Goal: Task Accomplishment & Management: Understand process/instructions

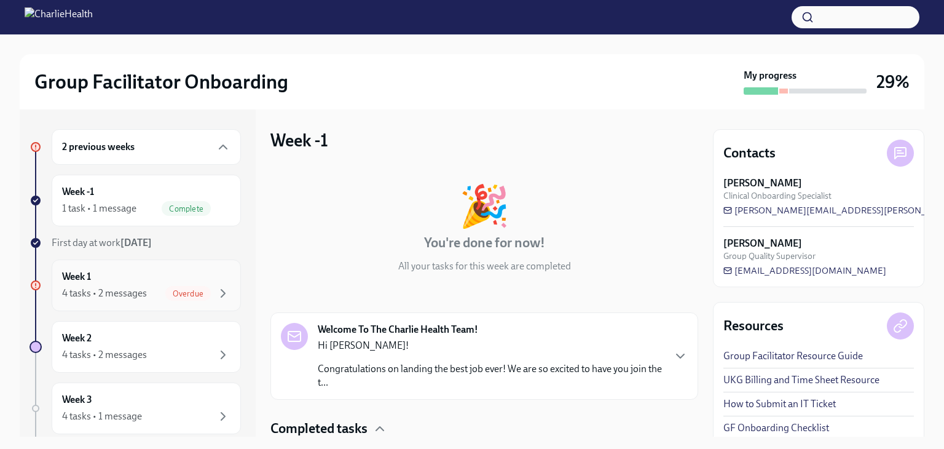
click at [146, 279] on div "Week 1 4 tasks • 2 messages Overdue" at bounding box center [146, 285] width 168 height 31
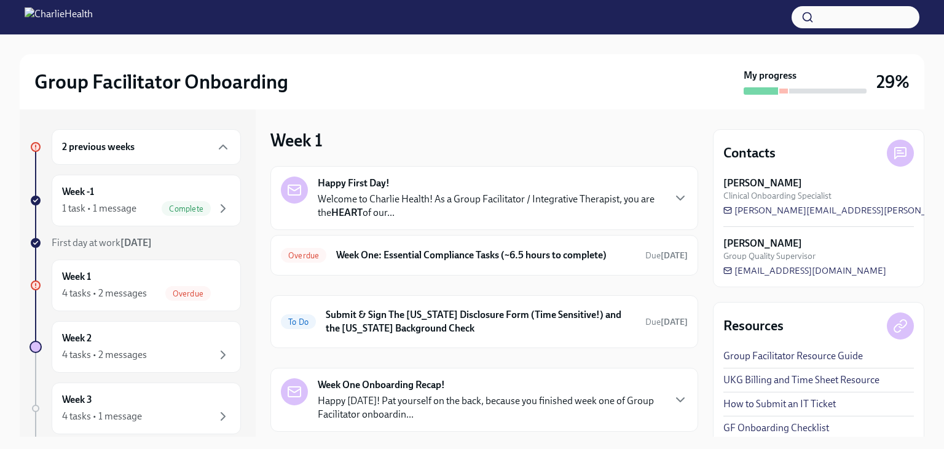
scroll to position [71, 0]
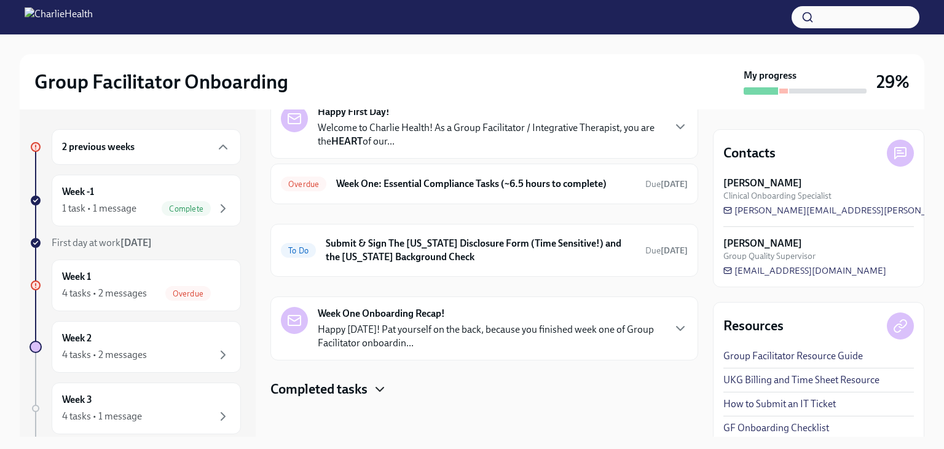
click at [384, 388] on icon "button" at bounding box center [380, 389] width 15 height 15
click at [184, 348] on div "4 tasks • 2 messages" at bounding box center [146, 354] width 168 height 15
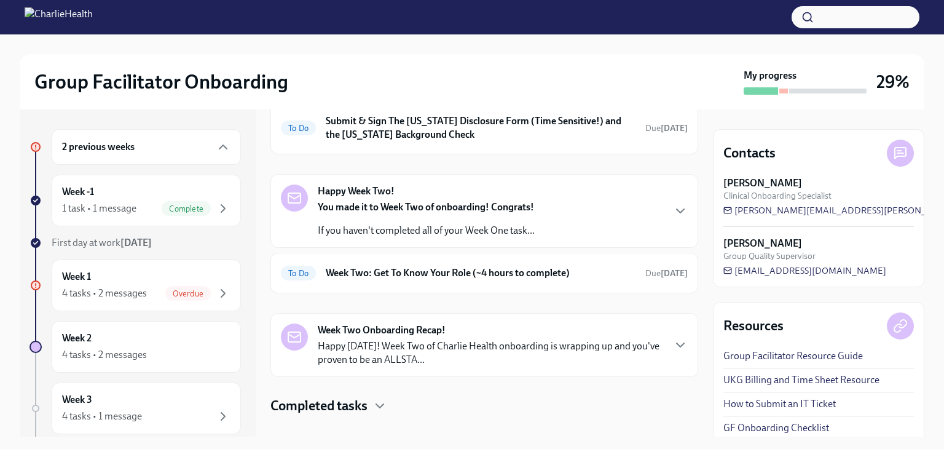
scroll to position [183, 0]
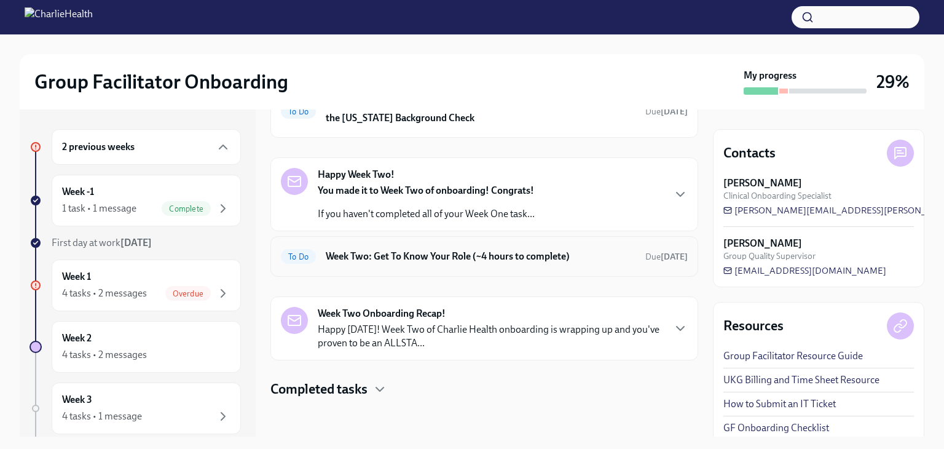
click at [584, 259] on h6 "Week Two: Get To Know Your Role (~4 hours to complete)" at bounding box center [481, 257] width 310 height 14
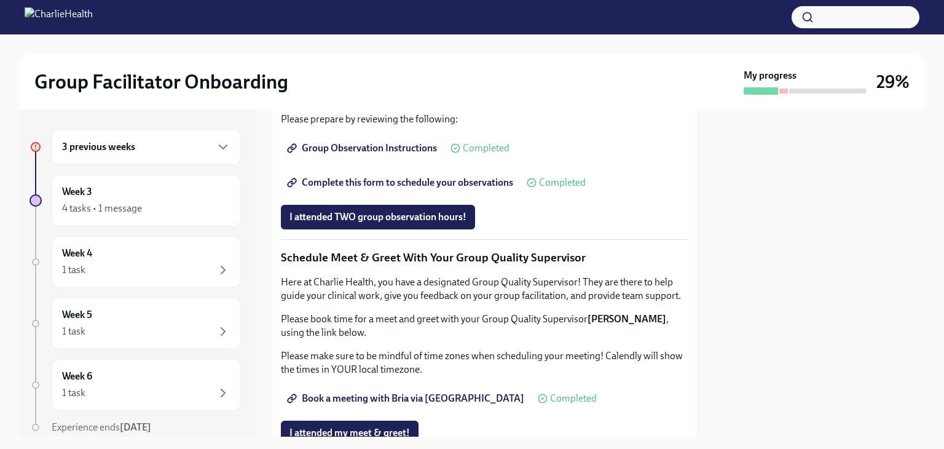
scroll to position [1230, 0]
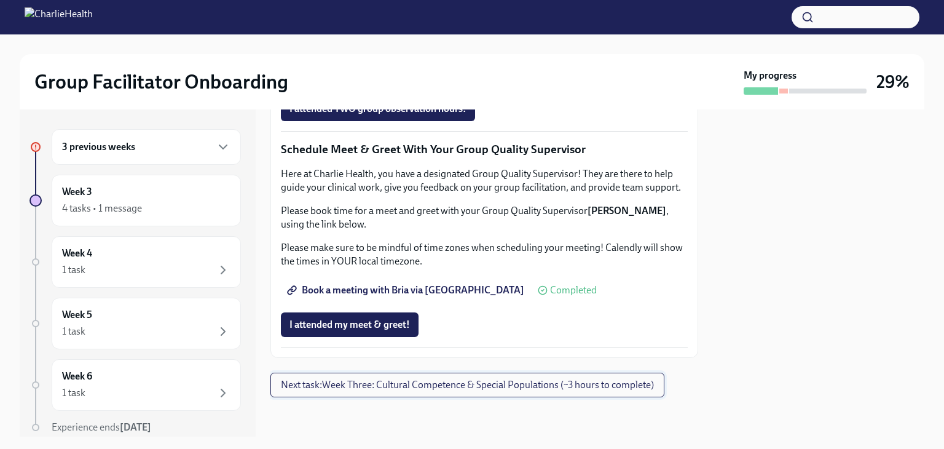
click at [599, 384] on span "Next task : Week Three: Cultural Competence & Special Populations (~3 hours to …" at bounding box center [467, 385] width 373 height 12
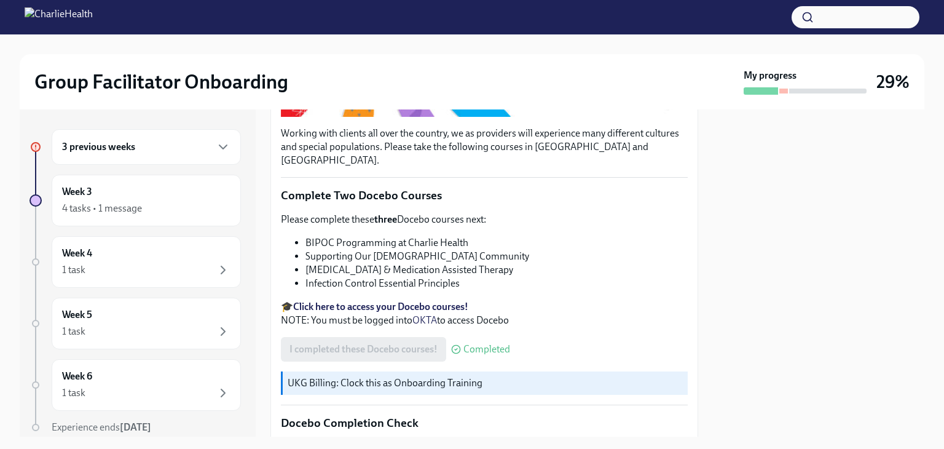
scroll to position [352, 0]
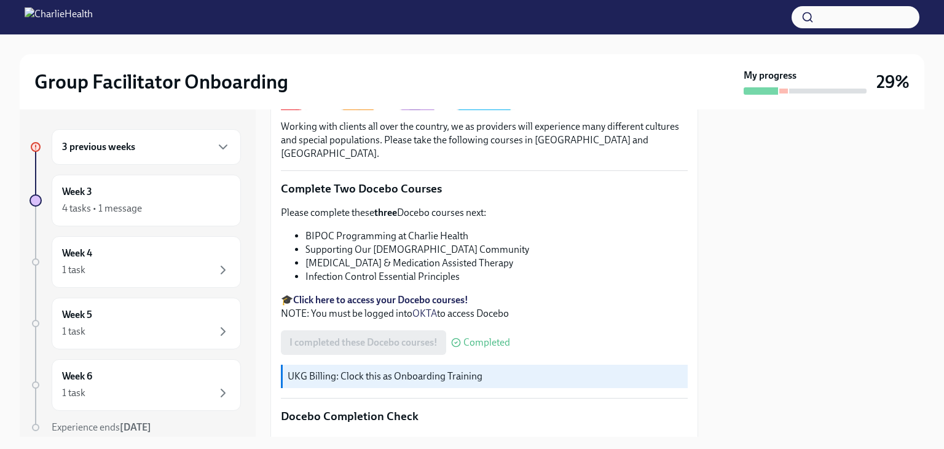
click at [362, 294] on strong "Click here to access your Docebo courses!" at bounding box center [380, 300] width 175 height 12
